Goal: Task Accomplishment & Management: Manage account settings

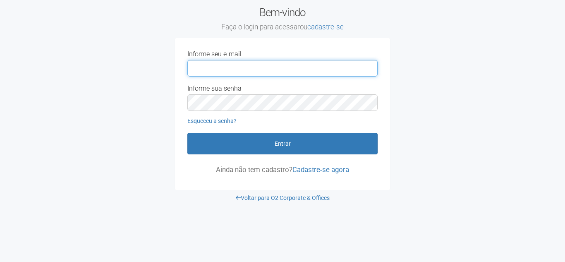
click at [233, 72] on input "Informe seu e-mail" at bounding box center [283, 68] width 190 height 17
type input "**********"
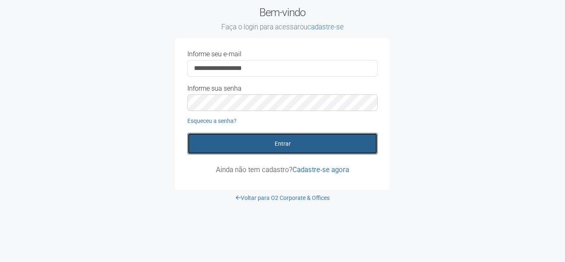
click at [279, 144] on button "Entrar" at bounding box center [283, 144] width 190 height 22
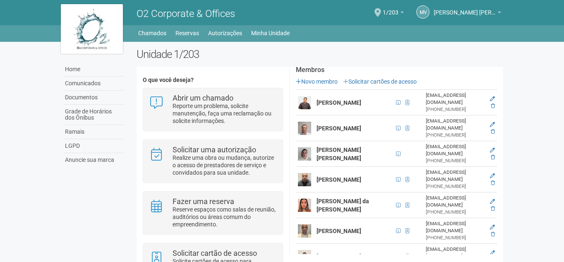
scroll to position [83, 0]
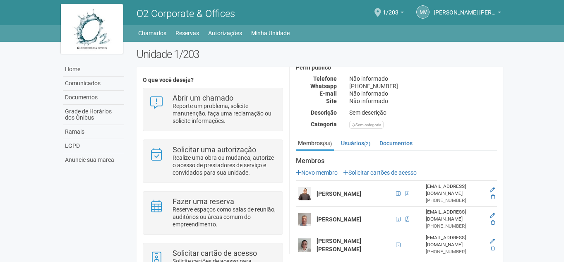
click at [491, 184] on td at bounding box center [492, 194] width 10 height 26
click at [492, 188] on icon at bounding box center [492, 190] width 5 height 5
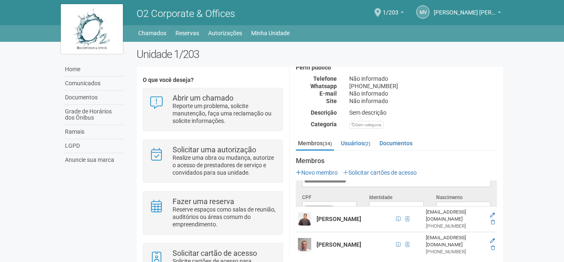
scroll to position [0, 0]
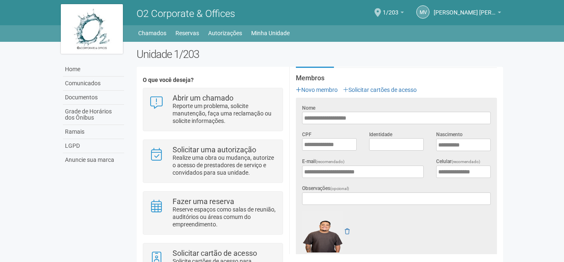
click at [538, 197] on body "Aguarde... O2 Corporate & Offices [PERSON_NAME] [PERSON_NAME] [PERSON_NAME] [PE…" at bounding box center [282, 131] width 564 height 262
